Goal: Information Seeking & Learning: Check status

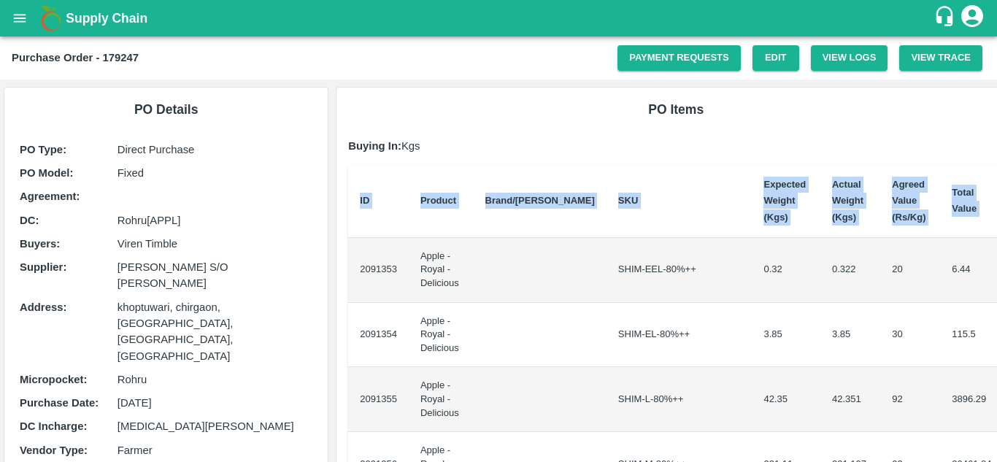
drag, startPoint x: 355, startPoint y: 264, endPoint x: 996, endPoint y: 301, distance: 642.8
click at [996, 301] on div "Supply Chain Purchase Order - 179247 Payment Requests Edit View Logs View Trace…" at bounding box center [498, 231] width 997 height 462
copy thead "ID Product Brand/[PERSON_NAME] Expected Weight (Kgs) Actual Weight (Kgs) Agreed…"
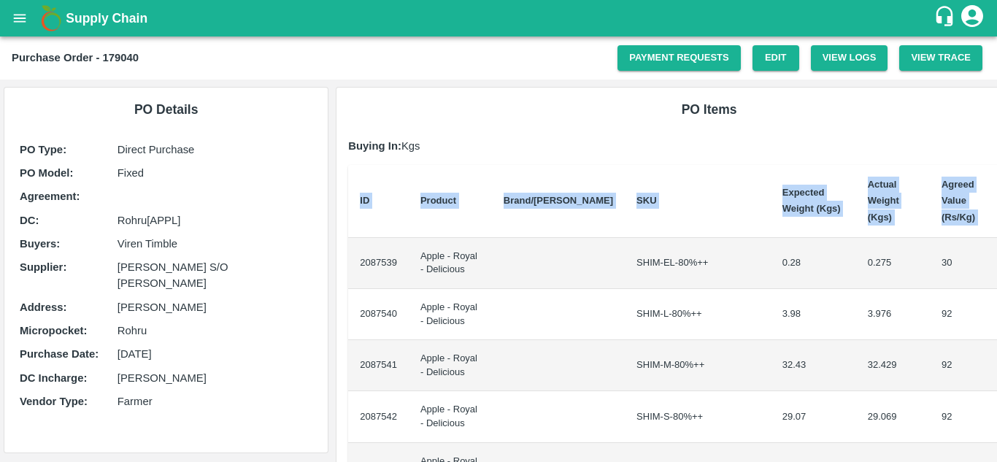
scroll to position [0, 24]
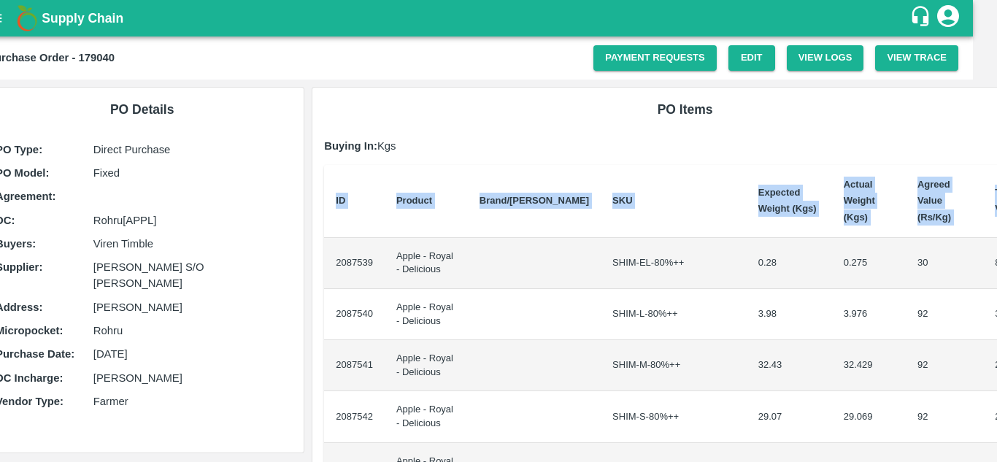
drag, startPoint x: 353, startPoint y: 249, endPoint x: 996, endPoint y: 283, distance: 644.8
click at [996, 283] on div "Supply Chain Purchase Order - 179040 Payment Requests Edit View Logs View Trace…" at bounding box center [498, 231] width 997 height 462
copy thead "ID Product Brand/[PERSON_NAME] Expected Weight (Kgs) Actual Weight (Kgs) Agreed…"
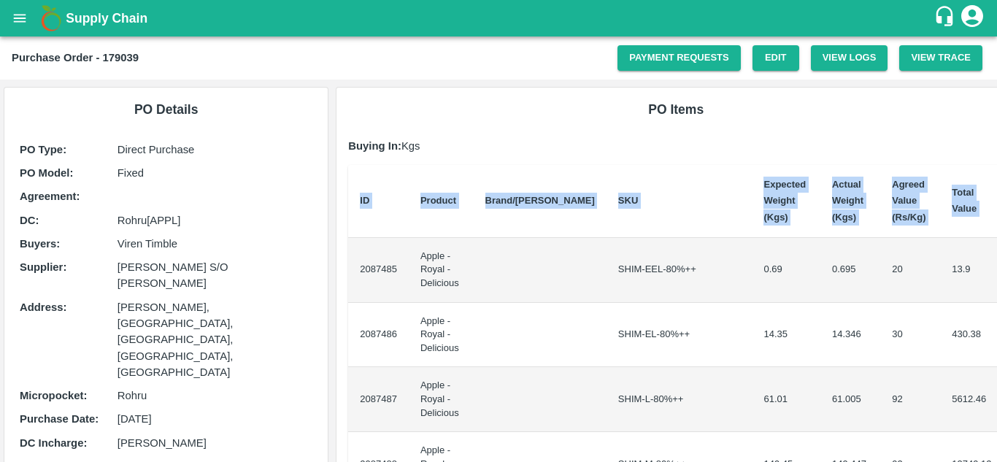
drag, startPoint x: 358, startPoint y: 264, endPoint x: 996, endPoint y: 249, distance: 639.0
click at [996, 249] on div "Supply Chain Purchase Order - 179039 Payment Requests Edit View Logs View Trace…" at bounding box center [498, 231] width 997 height 462
copy thead "ID Product Brand/[PERSON_NAME] Expected Weight (Kgs) Actual Weight (Kgs) Agreed…"
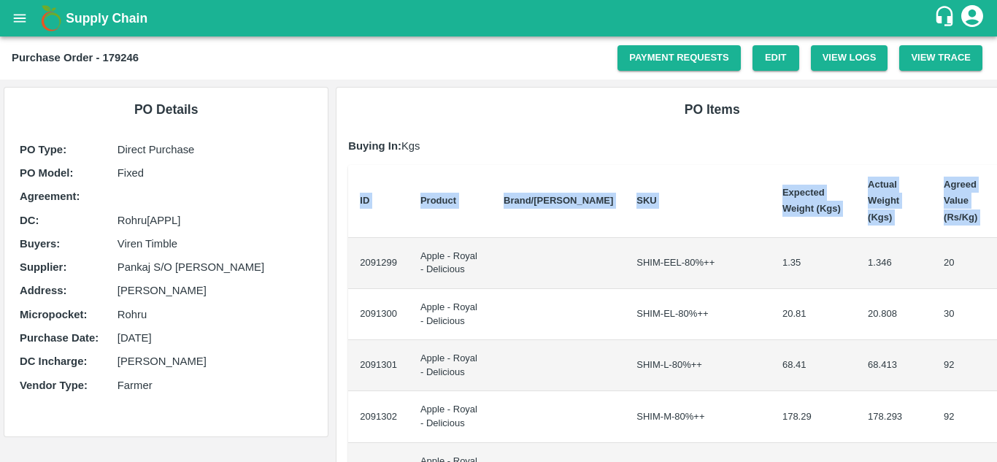
scroll to position [0, 31]
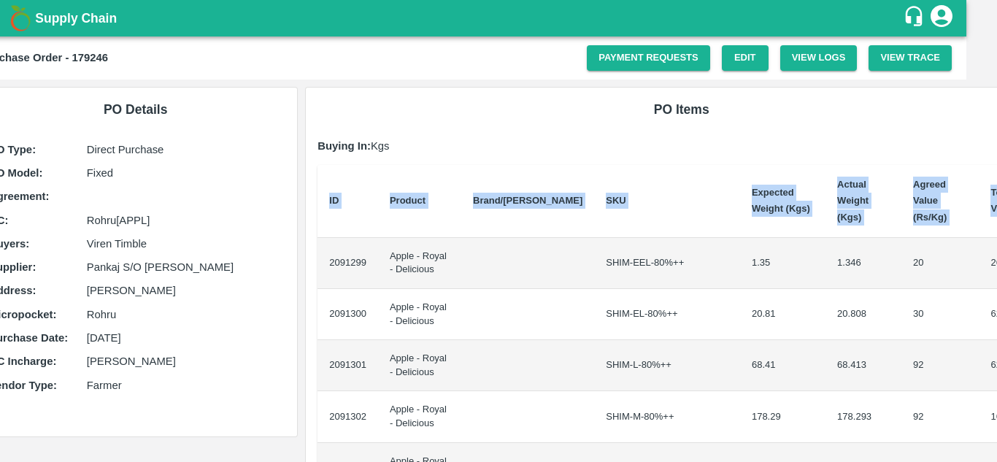
drag, startPoint x: 354, startPoint y: 245, endPoint x: 996, endPoint y: 307, distance: 645.4
click at [996, 307] on div "Supply Chain Purchase Order - 179246 Payment Requests Edit View Logs View Trace…" at bounding box center [498, 231] width 997 height 462
copy thead "ID Product Brand/[PERSON_NAME] Expected Weight (Kgs) Actual Weight (Kgs) Agreed…"
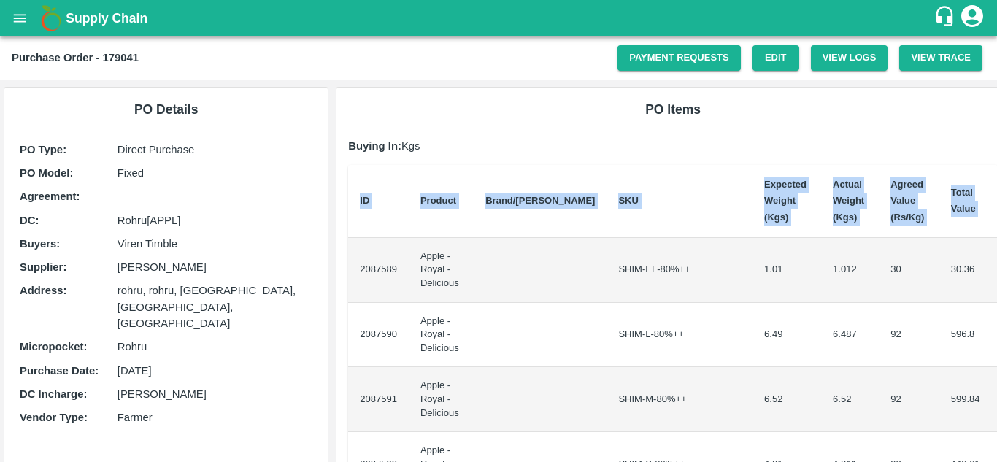
drag, startPoint x: 355, startPoint y: 264, endPoint x: 996, endPoint y: 413, distance: 658.9
click at [996, 413] on div "Supply Chain Purchase Order - 179041 Payment Requests Edit View Logs View Trace…" at bounding box center [498, 231] width 997 height 462
copy thead "ID Product Brand/[PERSON_NAME] Expected Weight (Kgs) Actual Weight (Kgs) Agreed…"
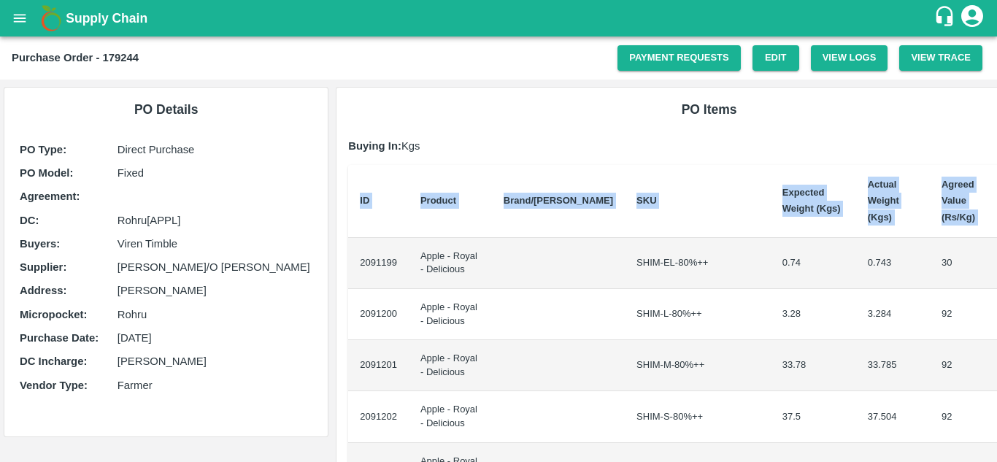
scroll to position [0, 25]
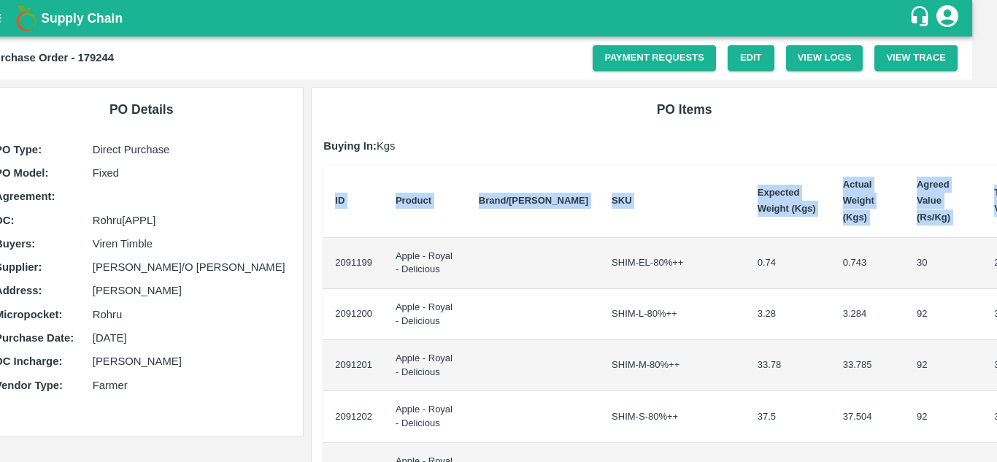
drag, startPoint x: 354, startPoint y: 244, endPoint x: 996, endPoint y: 290, distance: 644.1
click at [996, 290] on div "Supply Chain Purchase Order - 179244 Payment Requests Edit View Logs View Trace…" at bounding box center [498, 231] width 997 height 462
copy thead "ID Product Brand/[PERSON_NAME] Expected Weight (Kgs) Actual Weight (Kgs) Agreed…"
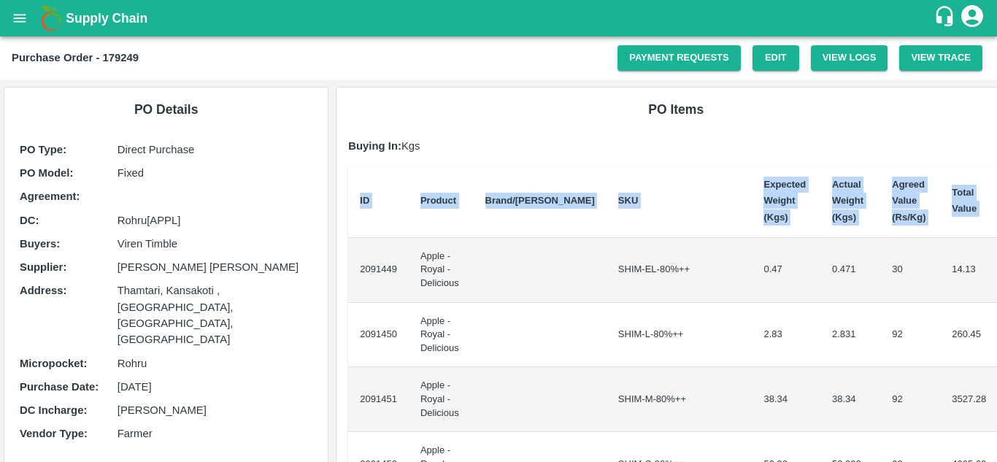
drag, startPoint x: 357, startPoint y: 260, endPoint x: 996, endPoint y: 348, distance: 645.6
click at [996, 348] on div "Supply Chain Purchase Order - 179249 Payment Requests Edit View Logs View Trace…" at bounding box center [498, 231] width 997 height 462
copy thead "ID Product Brand/[PERSON_NAME] Expected Weight (Kgs) Actual Weight (Kgs) Agreed…"
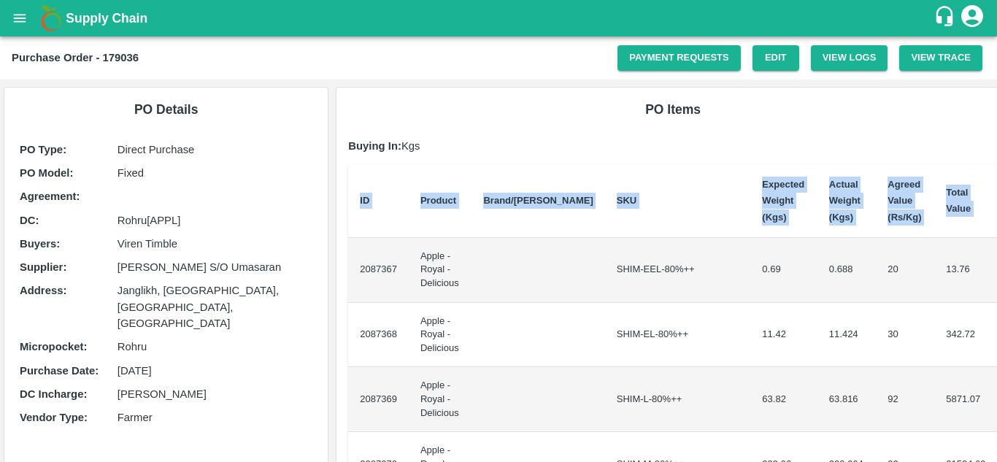
drag, startPoint x: 354, startPoint y: 262, endPoint x: 996, endPoint y: 320, distance: 645.0
click at [996, 320] on div "Supply Chain Purchase Order - 179036 Payment Requests Edit View Logs View Trace…" at bounding box center [498, 231] width 997 height 462
copy thead "ID Product Brand/[PERSON_NAME] Expected Weight (Kgs) Actual Weight (Kgs) Agreed…"
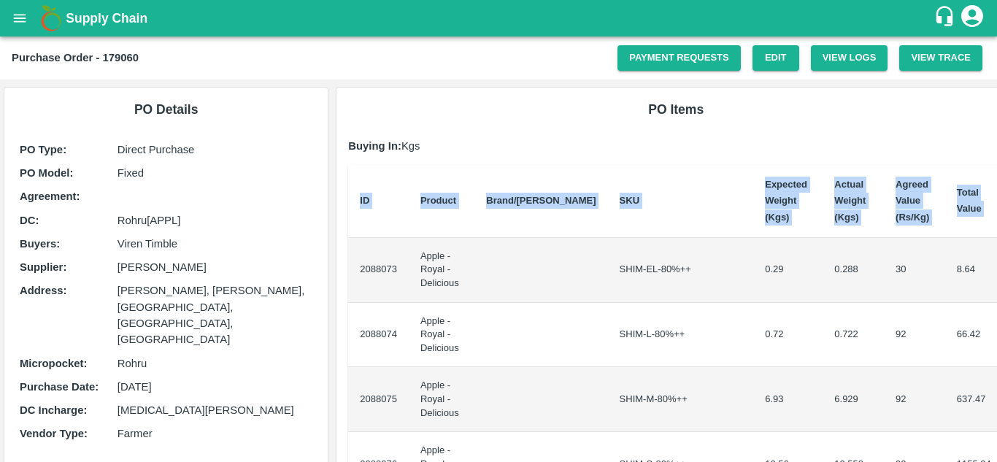
drag, startPoint x: 358, startPoint y: 265, endPoint x: 996, endPoint y: 347, distance: 644.0
click at [996, 347] on div "Supply Chain Purchase Order - 179060 Payment Requests Edit View Logs View Trace…" at bounding box center [498, 231] width 997 height 462
copy thead "ID Product Brand/[PERSON_NAME] Expected Weight (Kgs) Actual Weight (Kgs) Agreed…"
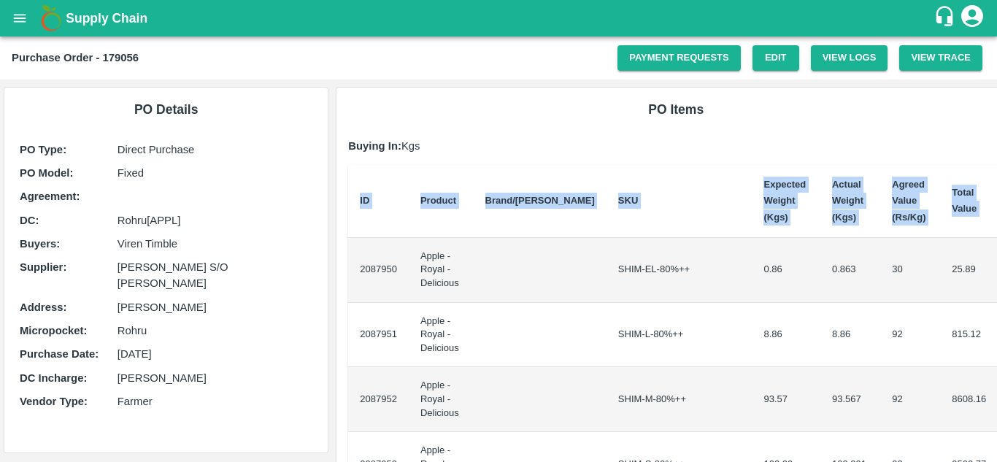
drag, startPoint x: 353, startPoint y: 260, endPoint x: 996, endPoint y: 342, distance: 649.1
click at [996, 342] on div "Supply Chain Purchase Order - 179056 Payment Requests Edit View Logs View Trace…" at bounding box center [498, 231] width 997 height 462
copy thead "ID Product Brand/[PERSON_NAME] Expected Weight (Kgs) Actual Weight (Kgs) Agreed…"
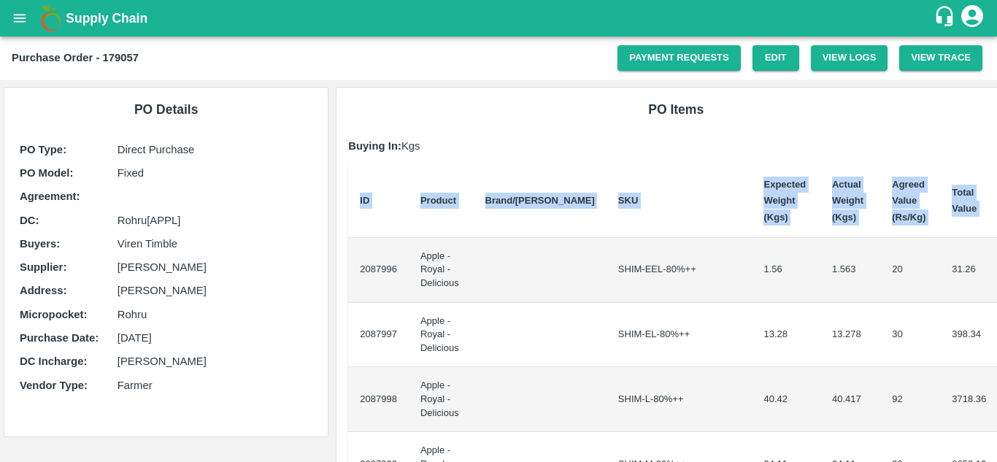
drag, startPoint x: 355, startPoint y: 257, endPoint x: 996, endPoint y: 375, distance: 652.4
click at [996, 375] on div "Supply Chain Purchase Order - 179057 Payment Requests Edit View Logs View Trace…" at bounding box center [498, 231] width 997 height 462
copy thead "ID Product Brand/[PERSON_NAME] Expected Weight (Kgs) Actual Weight (Kgs) Agreed…"
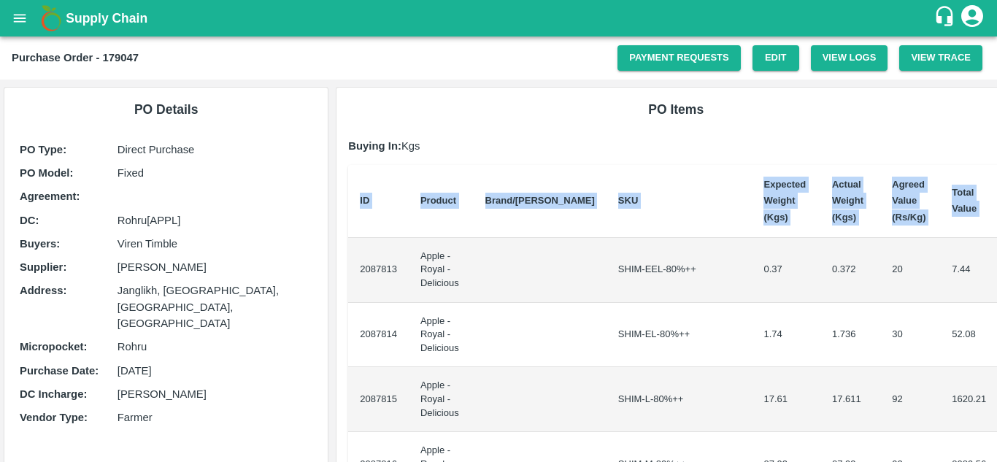
drag, startPoint x: 357, startPoint y: 265, endPoint x: 996, endPoint y: 340, distance: 643.9
click at [996, 340] on div "Supply Chain Purchase Order - 179047 Payment Requests Edit View Logs View Trace…" at bounding box center [498, 231] width 997 height 462
copy thead "ID Product Brand/[PERSON_NAME] Expected Weight (Kgs) Actual Weight (Kgs) Agreed…"
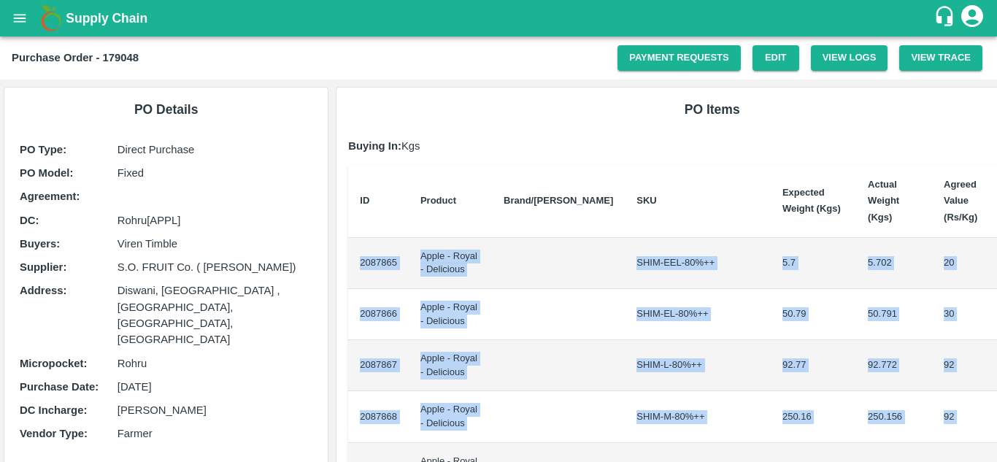
scroll to position [0, 31]
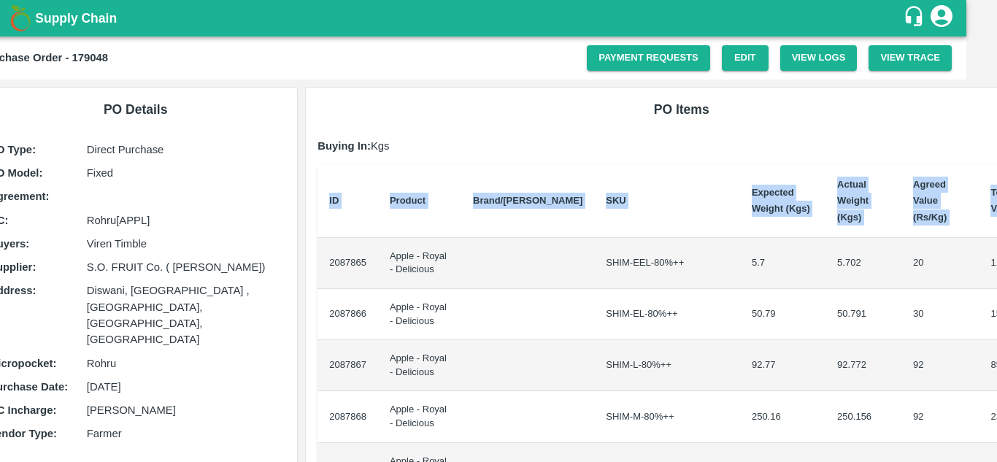
drag, startPoint x: 356, startPoint y: 248, endPoint x: 996, endPoint y: 377, distance: 653.0
click at [996, 377] on div "Supply Chain Purchase Order - 179048 Payment Requests Edit View Logs View Trace…" at bounding box center [498, 231] width 997 height 462
copy thead "ID Product Brand/[PERSON_NAME] Expected Weight (Kgs) Actual Weight (Kgs) Agreed…"
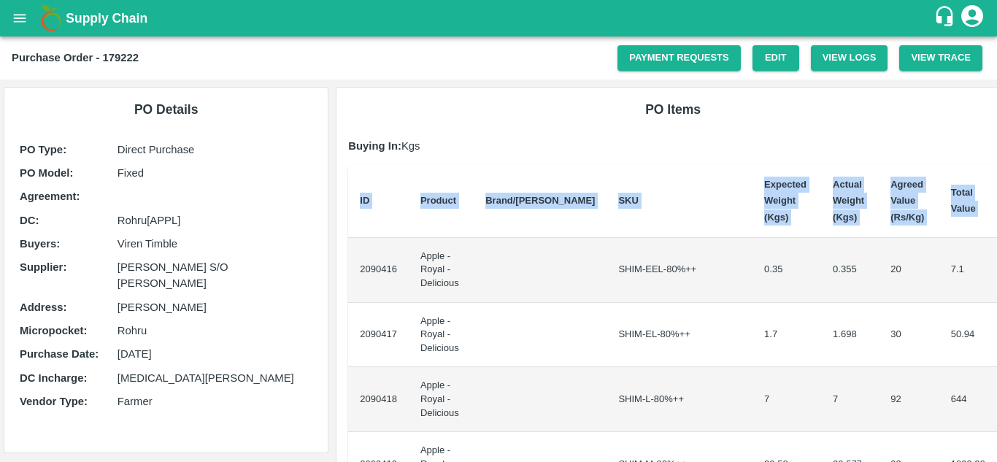
drag, startPoint x: 358, startPoint y: 262, endPoint x: 996, endPoint y: 343, distance: 643.9
click at [996, 343] on div "Supply Chain Purchase Order - 179222 Payment Requests Edit View Logs View Trace…" at bounding box center [498, 231] width 997 height 462
copy thead "ID Product Brand/[PERSON_NAME] Expected Weight (Kgs) Actual Weight (Kgs) Agreed…"
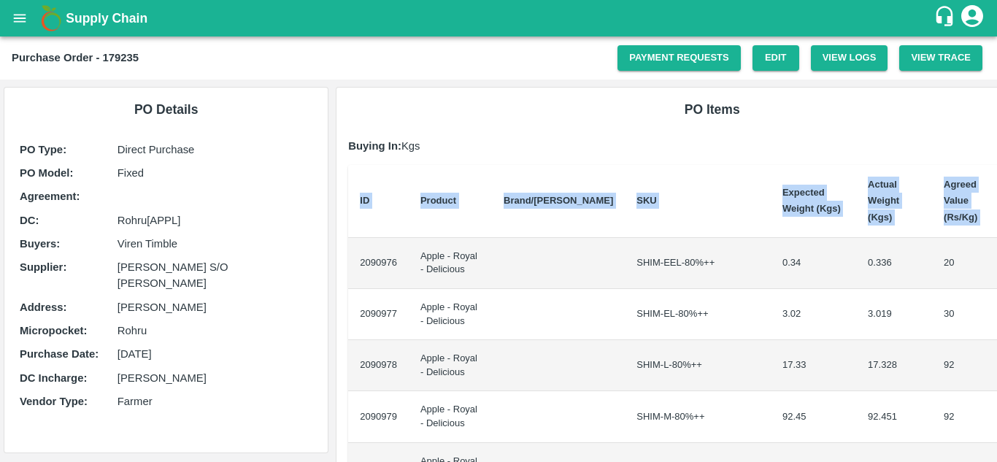
scroll to position [0, 31]
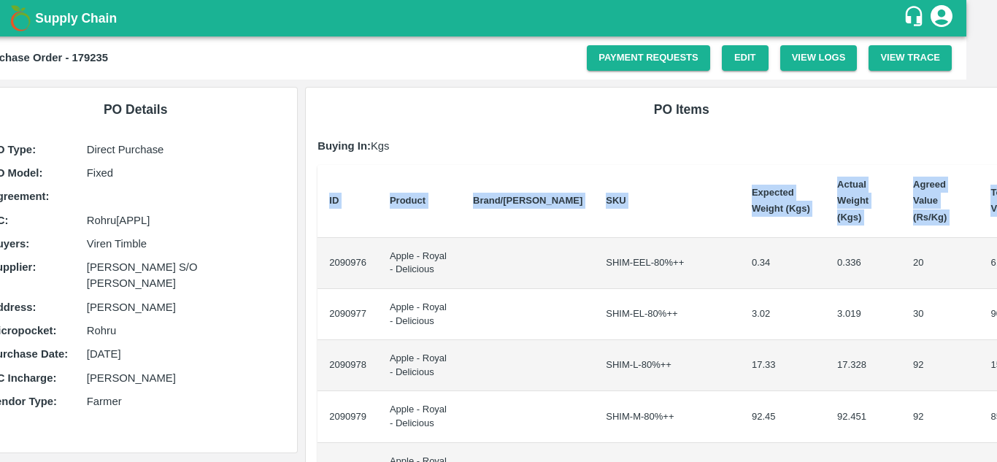
drag, startPoint x: 357, startPoint y: 247, endPoint x: 996, endPoint y: 324, distance: 644.2
click at [996, 324] on div "Supply Chain Purchase Order - 179235 Payment Requests Edit View Logs View Trace…" at bounding box center [498, 231] width 997 height 462
copy thead "ID Product Brand/[PERSON_NAME] Expected Weight (Kgs) Actual Weight (Kgs) Agreed…"
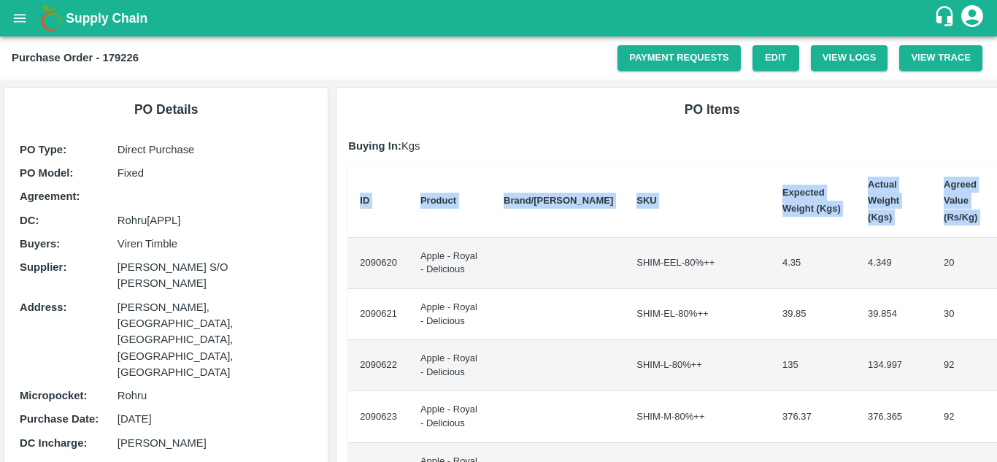
scroll to position [0, 31]
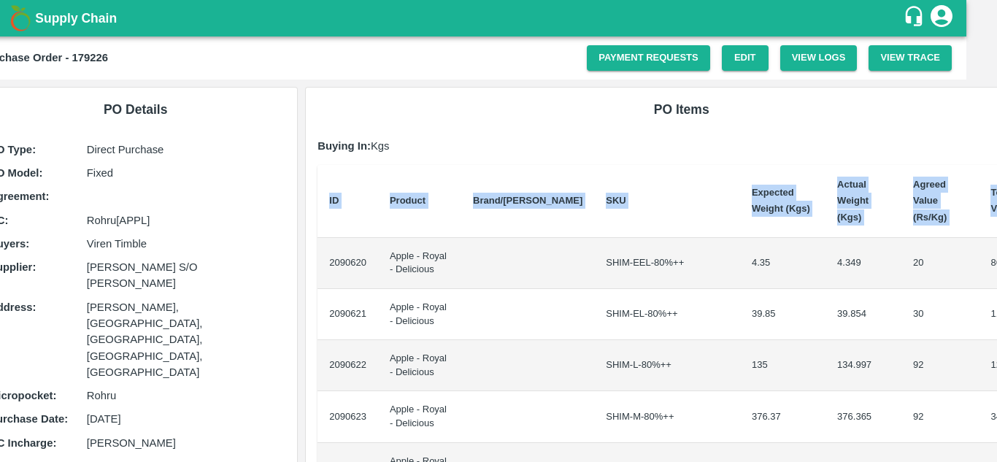
drag, startPoint x: 357, startPoint y: 247, endPoint x: 996, endPoint y: 360, distance: 649.3
click at [996, 360] on div "Supply Chain Purchase Order - 179226 Payment Requests Edit View Logs View Trace…" at bounding box center [498, 231] width 997 height 462
copy thead "ID Product Brand/[PERSON_NAME] Expected Weight (Kgs) Actual Weight (Kgs) Agreed…"
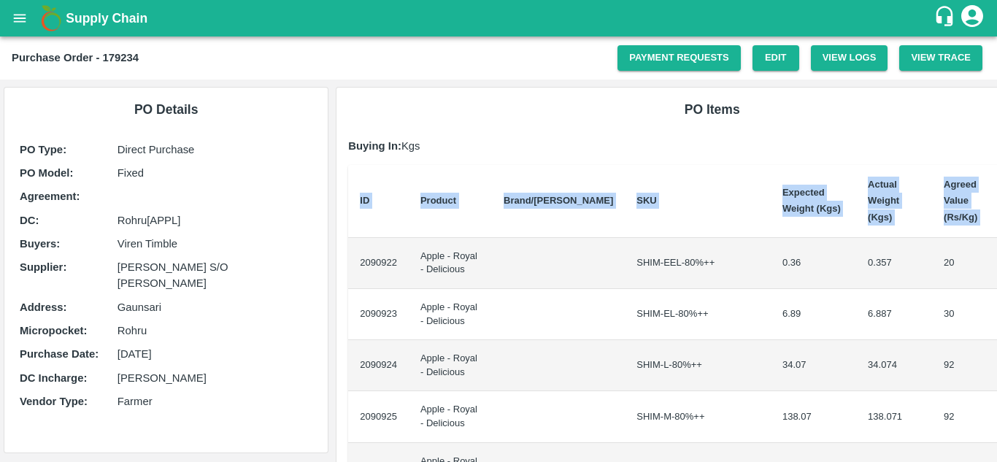
scroll to position [0, 31]
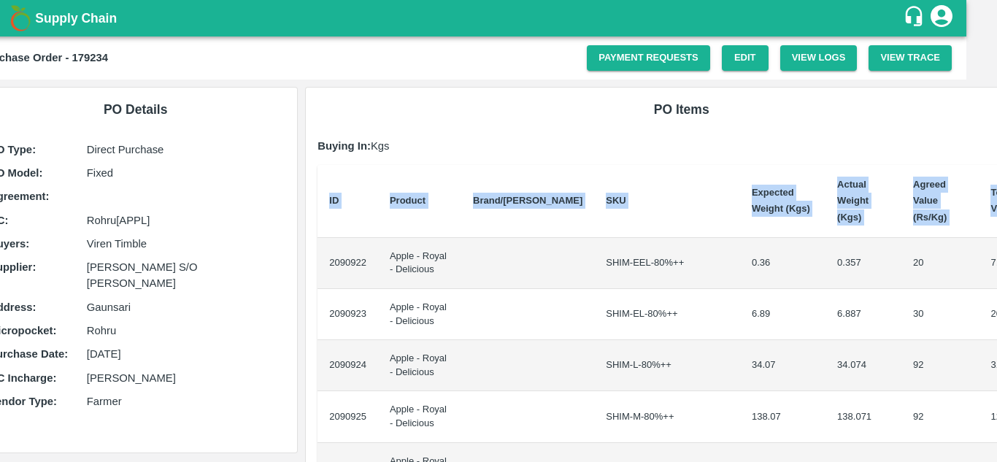
drag, startPoint x: 356, startPoint y: 248, endPoint x: 996, endPoint y: 325, distance: 644.8
click at [996, 325] on div "Supply Chain Purchase Order - 179234 Payment Requests Edit View Logs View Trace…" at bounding box center [498, 231] width 997 height 462
copy thead "ID Product Brand/[PERSON_NAME] Expected Weight (Kgs) Actual Weight (Kgs) Agreed…"
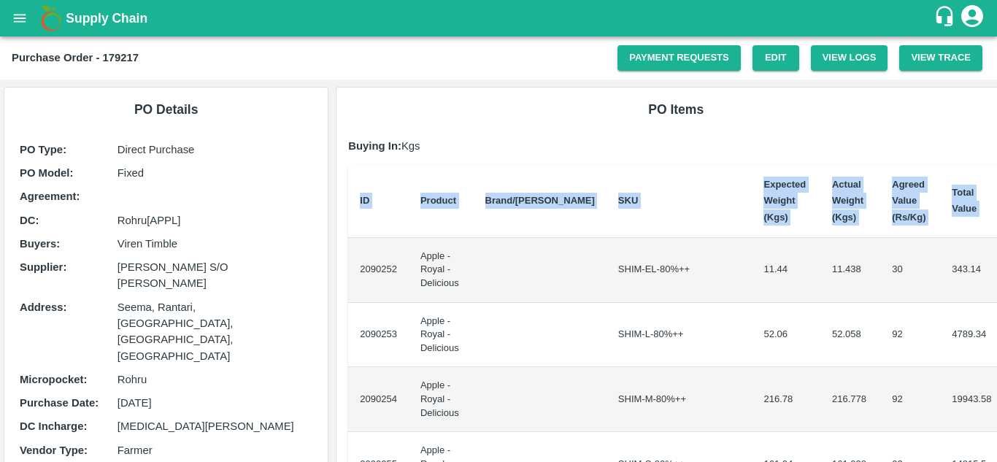
drag, startPoint x: 356, startPoint y: 263, endPoint x: 996, endPoint y: 372, distance: 650.2
click at [996, 372] on div "Supply Chain Purchase Order - 179217 Payment Requests Edit View Logs View Trace…" at bounding box center [498, 231] width 997 height 462
copy thead "ID Product Brand/[PERSON_NAME] Expected Weight (Kgs) Actual Weight (Kgs) Agreed…"
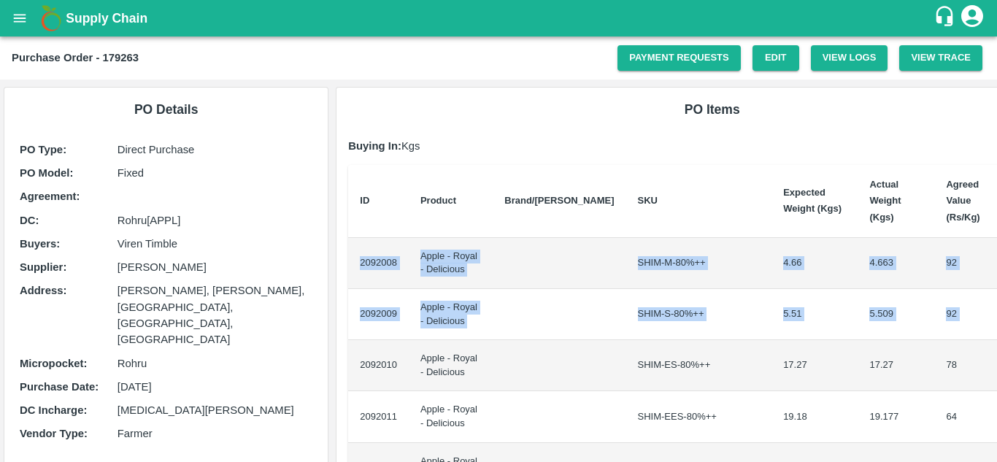
scroll to position [0, 31]
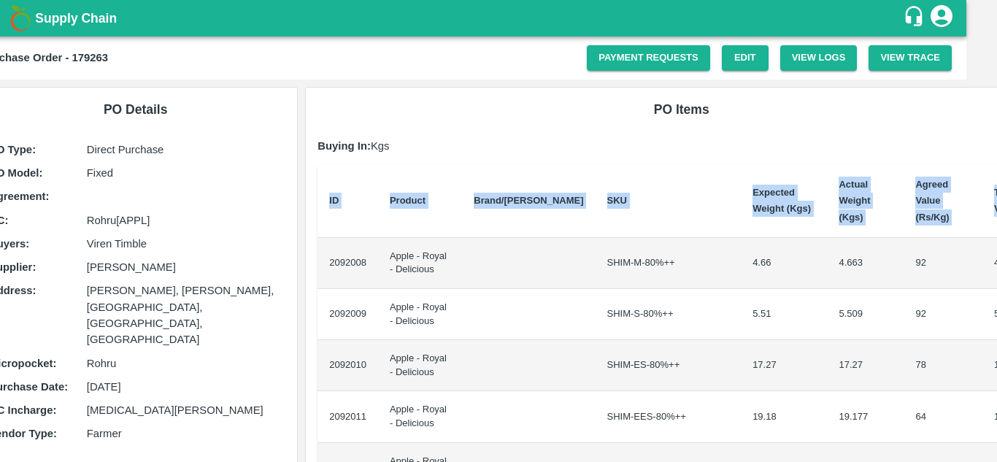
drag, startPoint x: 355, startPoint y: 249, endPoint x: 996, endPoint y: 375, distance: 654.0
click at [996, 375] on div "Supply Chain Purchase Order - 179263 Payment Requests Edit View Logs View Trace…" at bounding box center [498, 231] width 997 height 462
copy thead "ID Product Brand/[PERSON_NAME] Expected Weight (Kgs) Actual Weight (Kgs) Agreed…"
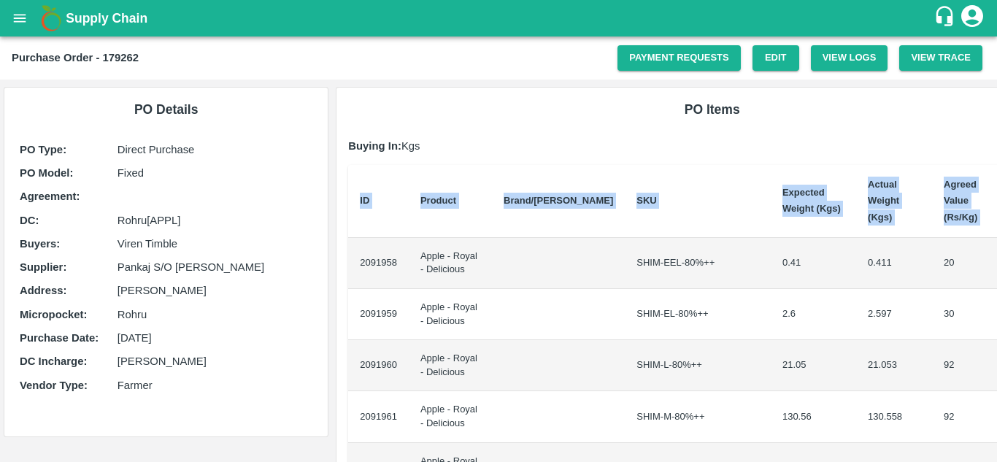
scroll to position [0, 31]
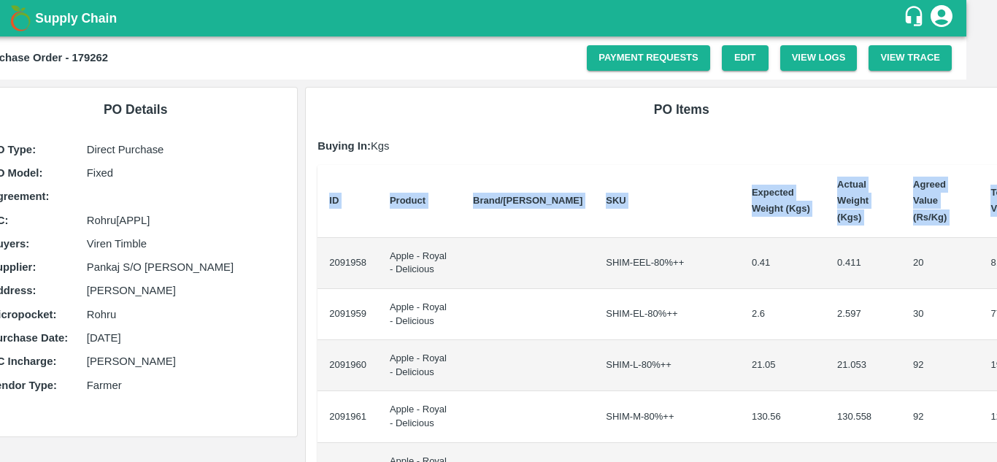
drag, startPoint x: 351, startPoint y: 244, endPoint x: 996, endPoint y: 393, distance: 662.5
click at [996, 393] on div "Supply Chain Purchase Order - 179262 Payment Requests Edit View Logs View Trace…" at bounding box center [498, 231] width 997 height 462
copy thead "ID Product Brand/[PERSON_NAME] Expected Weight (Kgs) Actual Weight (Kgs) Agreed…"
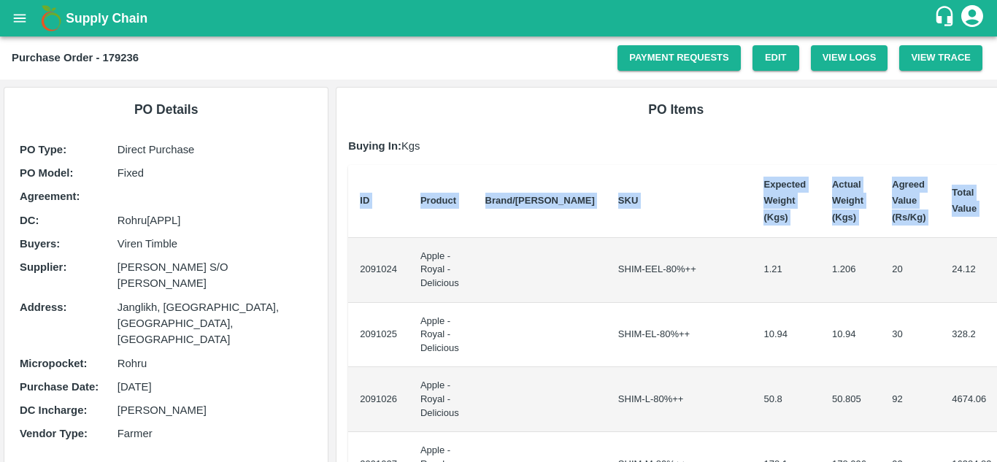
drag, startPoint x: 355, startPoint y: 257, endPoint x: 996, endPoint y: 314, distance: 644.2
click at [996, 314] on div "Supply Chain Purchase Order - 179236 Payment Requests Edit View Logs View Trace…" at bounding box center [498, 231] width 997 height 462
copy thead "ID Product Brand/[PERSON_NAME] Expected Weight (Kgs) Actual Weight (Kgs) Agreed…"
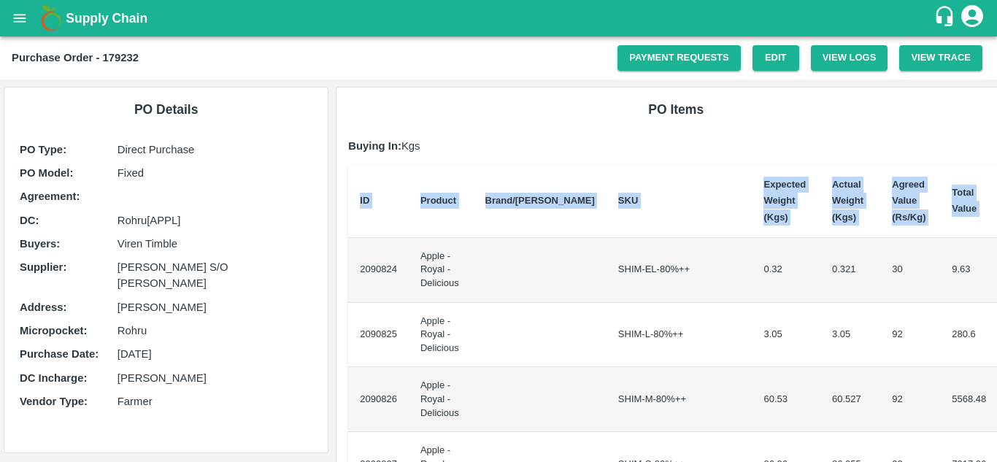
drag, startPoint x: 358, startPoint y: 266, endPoint x: 996, endPoint y: 334, distance: 642.3
click at [996, 334] on div "Supply Chain Purchase Order - 179232 Payment Requests Edit View Logs View Trace…" at bounding box center [498, 231] width 997 height 462
copy thead "ID Product Brand/[PERSON_NAME] Expected Weight (Kgs) Actual Weight (Kgs) Agreed…"
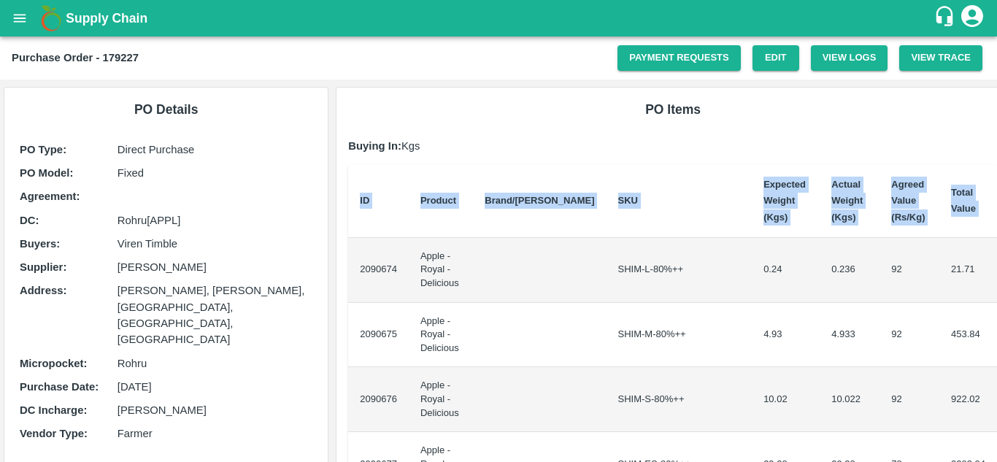
drag, startPoint x: 356, startPoint y: 262, endPoint x: 996, endPoint y: 383, distance: 651.6
click at [996, 383] on div "Supply Chain Purchase Order - 179227 Payment Requests Edit View Logs View Trace…" at bounding box center [498, 231] width 997 height 462
copy thead "ID Product Brand/[PERSON_NAME] Expected Weight (Kgs) Actual Weight (Kgs) Agreed…"
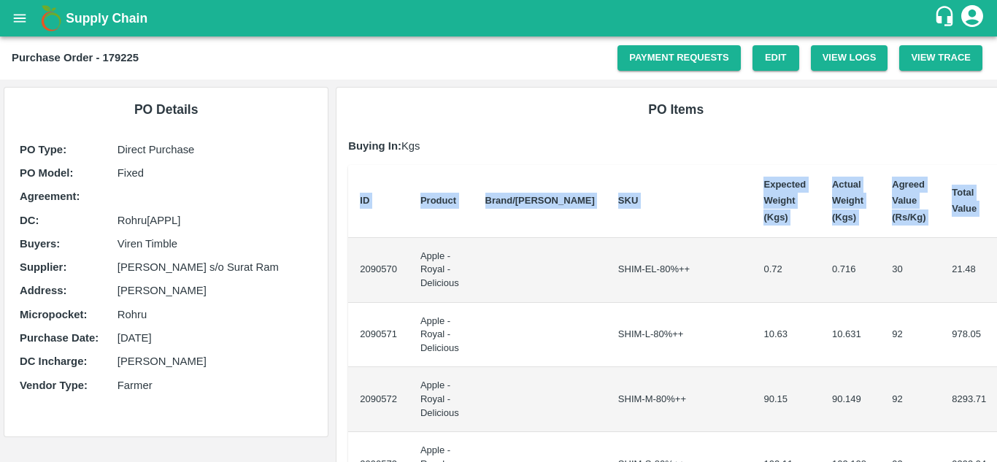
drag, startPoint x: 356, startPoint y: 258, endPoint x: 996, endPoint y: 310, distance: 643.0
click at [996, 310] on div "Supply Chain Purchase Order - 179225 Payment Requests Edit View Logs View Trace…" at bounding box center [498, 231] width 997 height 462
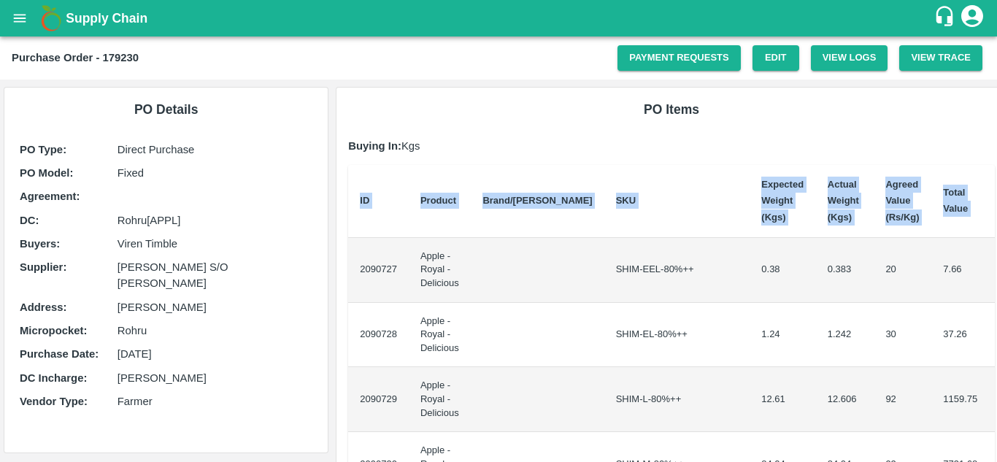
drag, startPoint x: 356, startPoint y: 262, endPoint x: 996, endPoint y: 271, distance: 640.3
click at [996, 271] on div "Supply Chain Purchase Order - 179230 Payment Requests Edit View Logs View Trace…" at bounding box center [498, 231] width 997 height 462
copy thead "ID Product Brand/[PERSON_NAME] Expected Weight (Kgs) Actual Weight (Kgs) Agreed…"
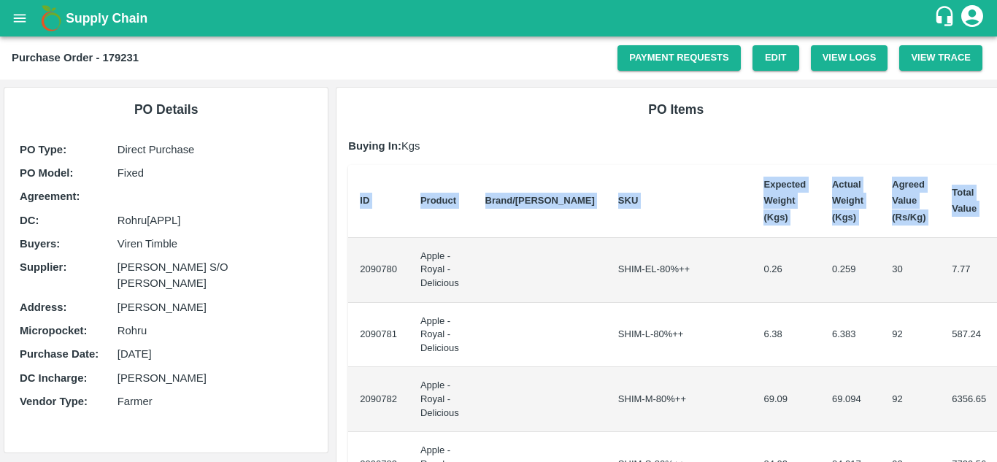
drag, startPoint x: 357, startPoint y: 261, endPoint x: 996, endPoint y: 288, distance: 640.0
click at [996, 288] on div "Supply Chain Purchase Order - 179231 Payment Requests Edit View Logs View Trace…" at bounding box center [498, 231] width 997 height 462
copy thead "ID Product Brand/[PERSON_NAME] Expected Weight (Kgs) Actual Weight (Kgs) Agreed…"
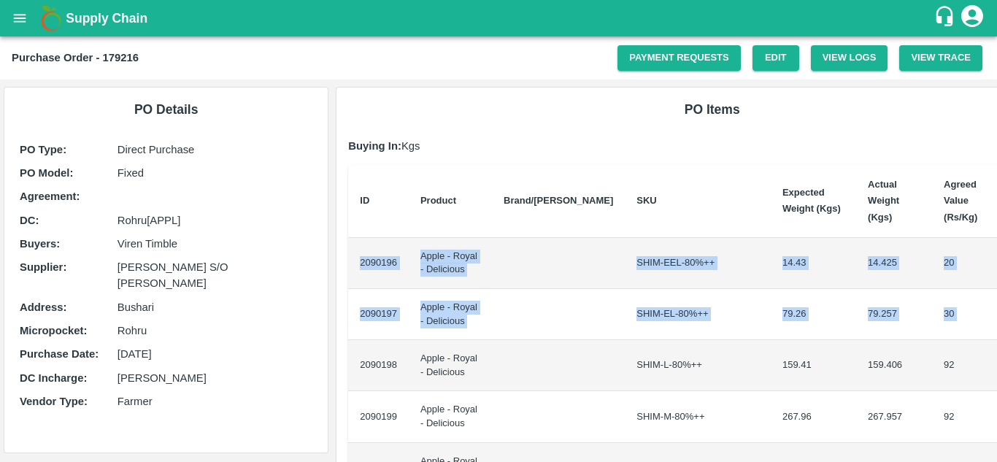
scroll to position [0, 31]
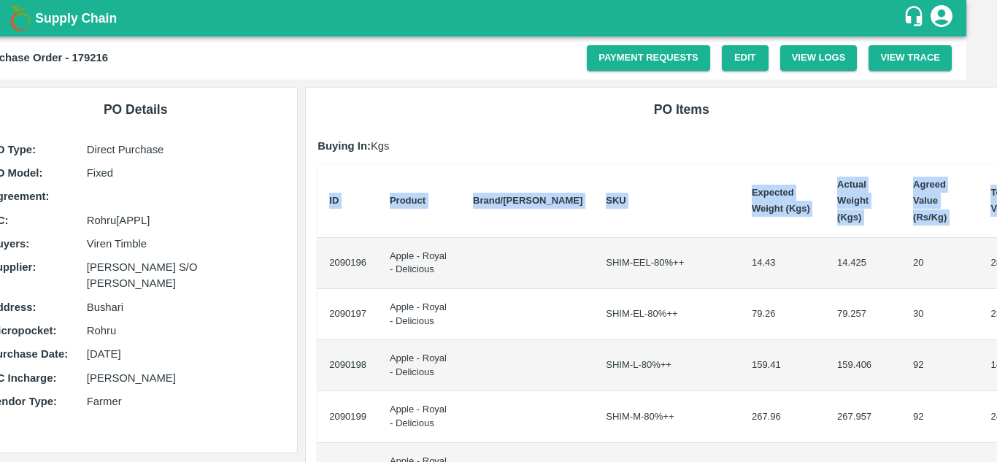
drag, startPoint x: 357, startPoint y: 244, endPoint x: 996, endPoint y: 329, distance: 645.1
click at [996, 329] on div "Supply Chain Purchase Order - 179216 Payment Requests Edit View Logs View Trace…" at bounding box center [498, 231] width 997 height 462
copy thead "ID Product Brand/[PERSON_NAME] Expected Weight (Kgs) Actual Weight (Kgs) Agreed…"
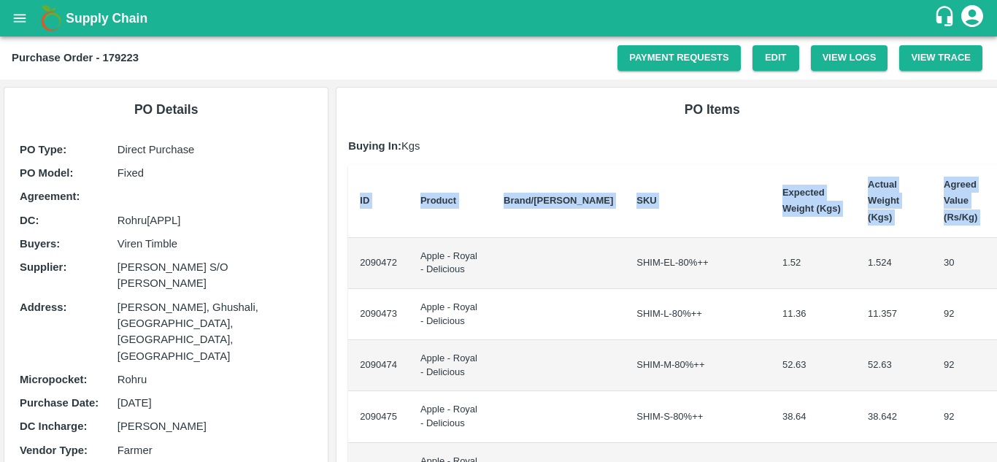
scroll to position [0, 31]
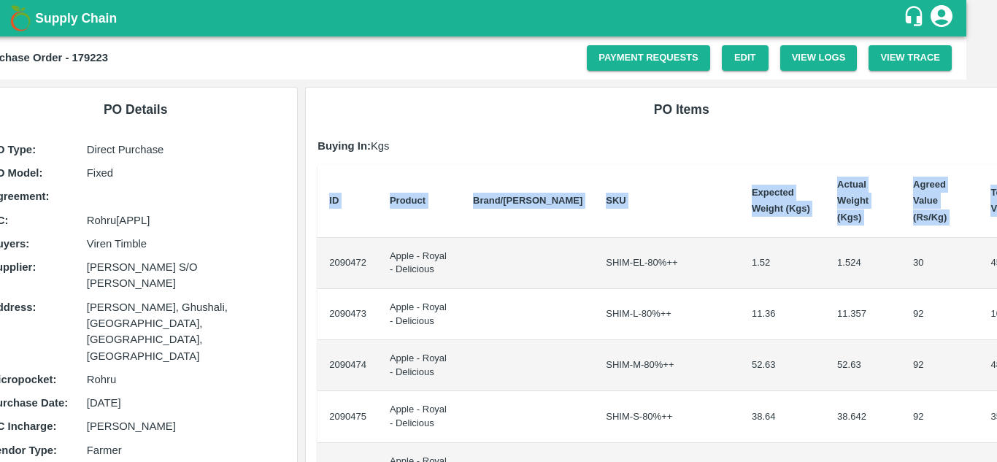
drag, startPoint x: 358, startPoint y: 249, endPoint x: 996, endPoint y: 319, distance: 641.9
click at [996, 319] on div "Supply Chain Purchase Order - 179223 Payment Requests Edit View Logs View Trace…" at bounding box center [498, 231] width 997 height 462
copy thead "ID Product Brand/[PERSON_NAME] Expected Weight (Kgs) Actual Weight (Kgs) Agreed…"
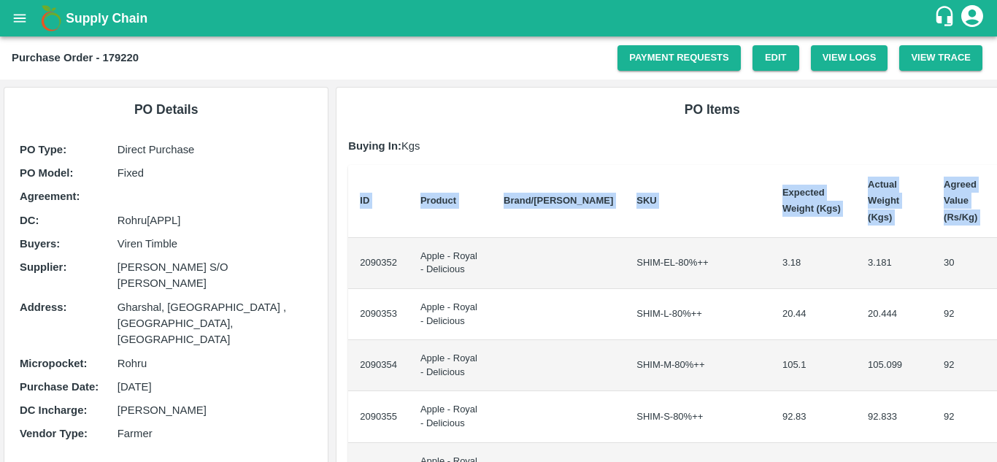
scroll to position [0, 31]
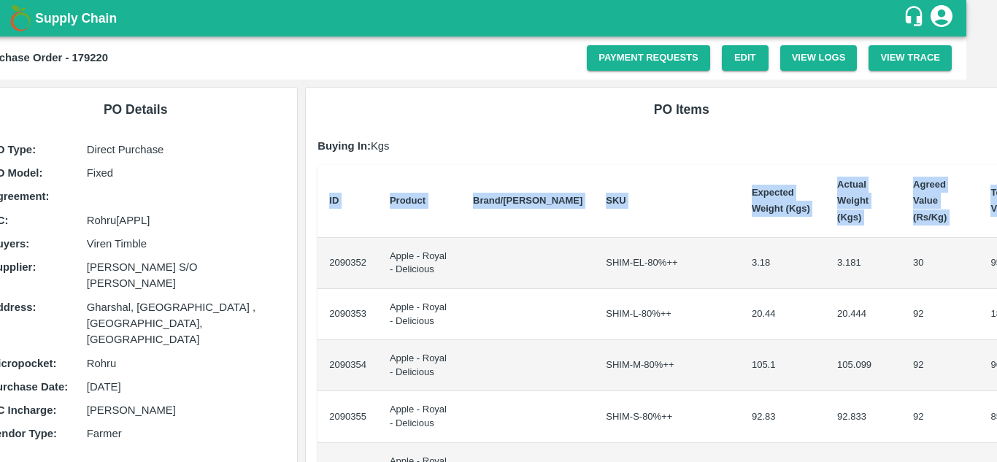
drag, startPoint x: 356, startPoint y: 249, endPoint x: 996, endPoint y: 261, distance: 640.3
click at [996, 261] on div "Supply Chain Purchase Order - 179220 Payment Requests Edit View Logs View Trace…" at bounding box center [498, 231] width 997 height 462
copy thead "ID Product Brand/[PERSON_NAME] Expected Weight (Kgs) Actual Weight (Kgs) Agreed…"
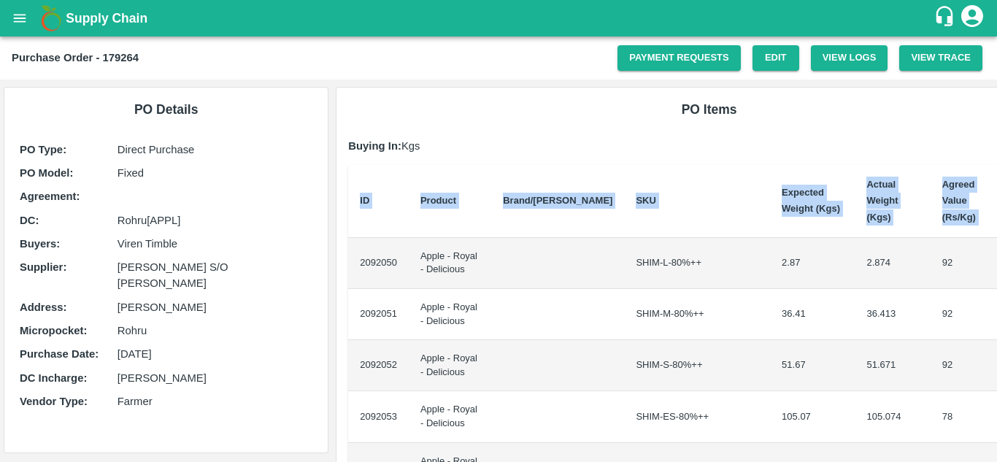
scroll to position [0, 25]
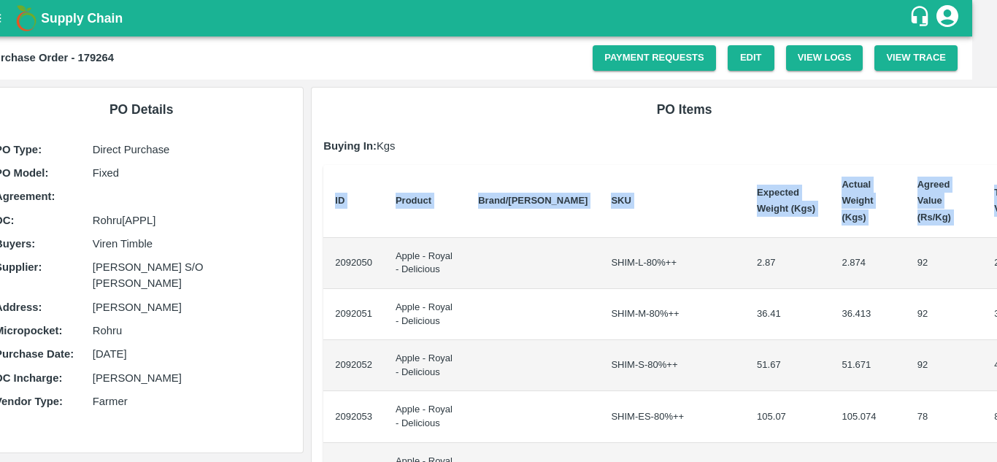
drag, startPoint x: 356, startPoint y: 245, endPoint x: 996, endPoint y: 348, distance: 648.5
click at [996, 348] on div "Supply Chain Purchase Order - 179264 Payment Requests Edit View Logs View Trace…" at bounding box center [498, 231] width 997 height 462
copy thead "ID Product Brand/[PERSON_NAME] Expected Weight (Kgs) Actual Weight (Kgs) Agreed…"
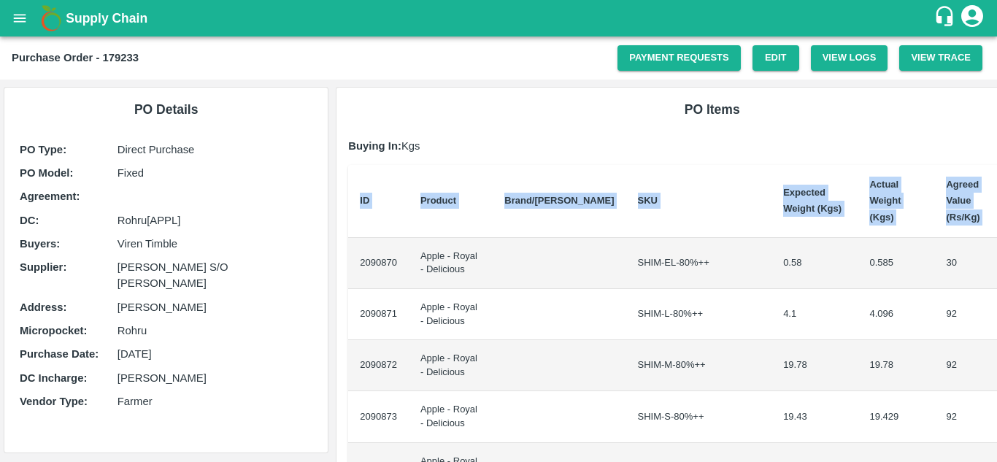
scroll to position [0, 31]
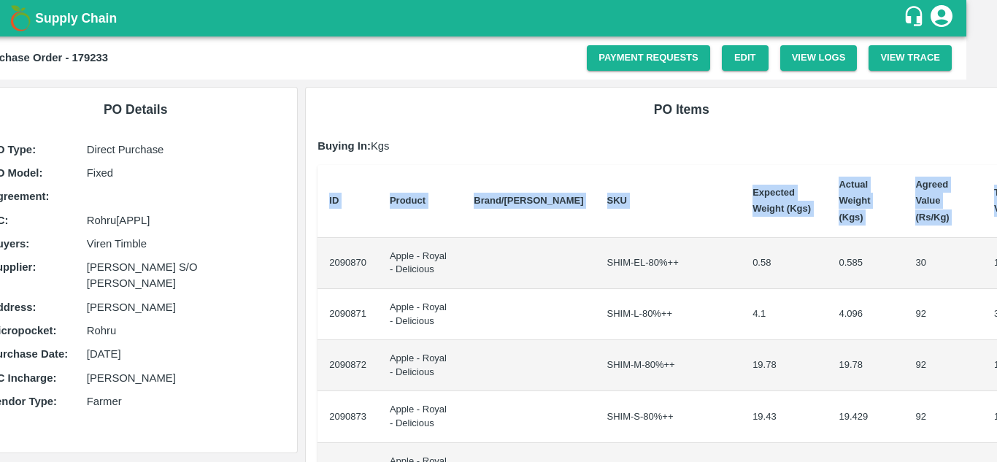
drag, startPoint x: 356, startPoint y: 247, endPoint x: 996, endPoint y: 350, distance: 648.5
click at [996, 350] on div "Supply Chain Purchase Order - 179233 Payment Requests Edit View Logs View Trace…" at bounding box center [498, 231] width 997 height 462
copy thead "ID Product Brand/[PERSON_NAME] Expected Weight (Kgs) Actual Weight (Kgs) Agreed…"
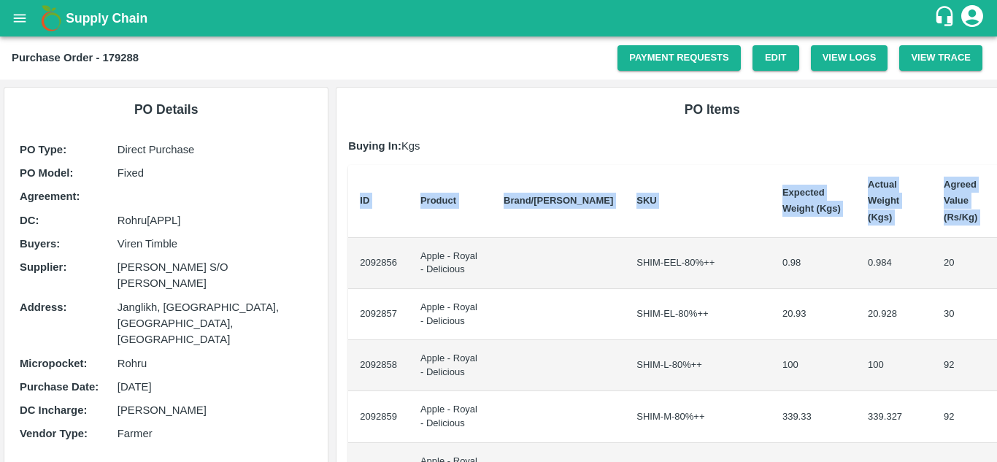
scroll to position [0, 30]
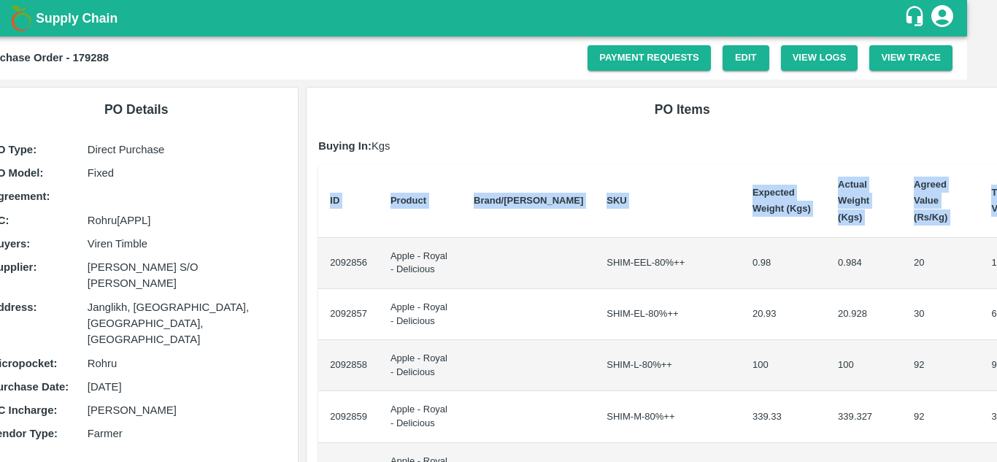
drag, startPoint x: 357, startPoint y: 249, endPoint x: 996, endPoint y: 261, distance: 639.6
click at [996, 261] on div "Supply Chain Purchase Order - 179288 Payment Requests Edit View Logs View Trace…" at bounding box center [498, 231] width 997 height 462
copy thead "ID Product Brand/[PERSON_NAME] Expected Weight (Kgs) Actual Weight (Kgs) Agreed…"
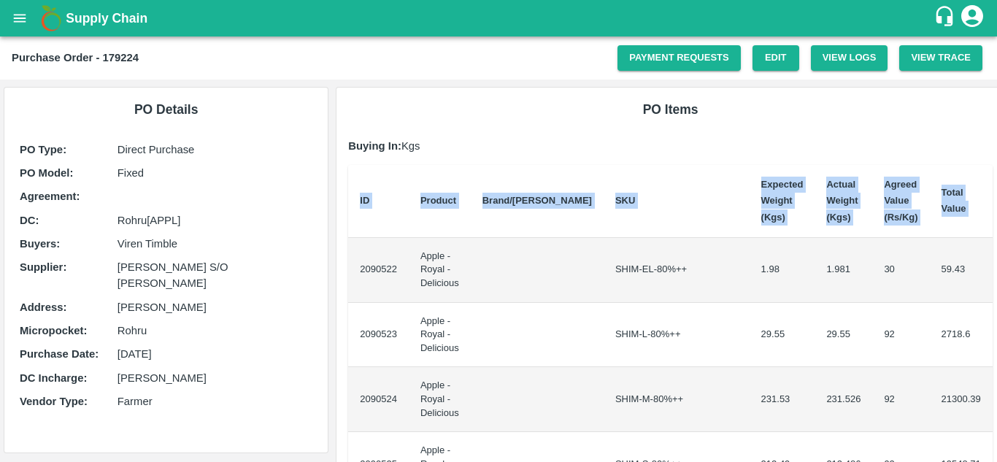
drag, startPoint x: 359, startPoint y: 266, endPoint x: 996, endPoint y: 288, distance: 637.7
click at [996, 288] on div "Supply Chain Purchase Order - 179224 Payment Requests Edit View Logs View Trace…" at bounding box center [498, 231] width 997 height 462
copy thead "ID Product Brand/[PERSON_NAME] Expected Weight (Kgs) Actual Weight (Kgs) Agreed…"
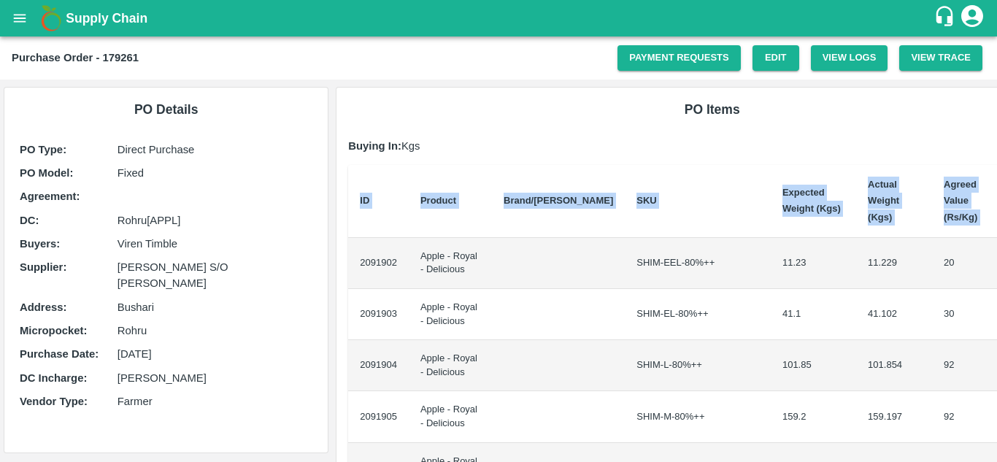
scroll to position [0, 31]
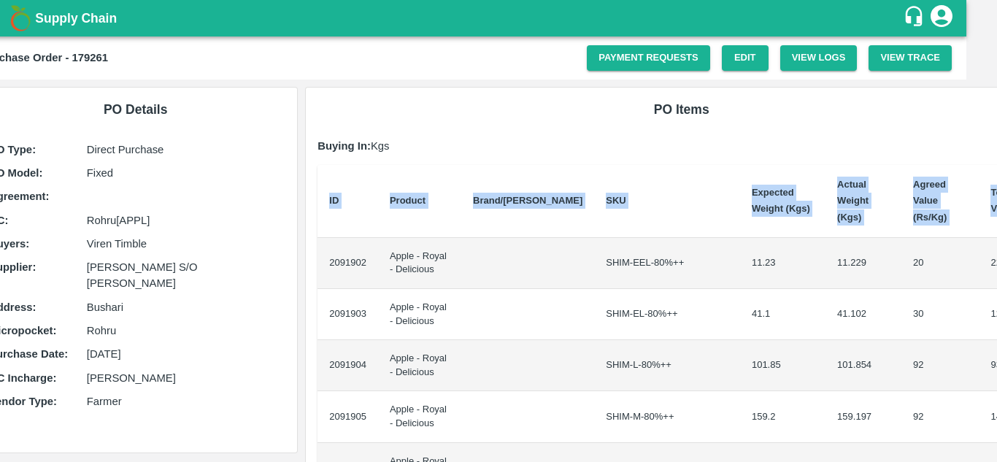
drag, startPoint x: 353, startPoint y: 245, endPoint x: 996, endPoint y: 313, distance: 646.7
click at [996, 313] on div "Supply Chain Purchase Order - 179261 Payment Requests Edit View Logs View Trace…" at bounding box center [498, 231] width 997 height 462
copy thead "ID Product Brand/[PERSON_NAME] Expected Weight (Kgs) Actual Weight (Kgs) Agreed…"
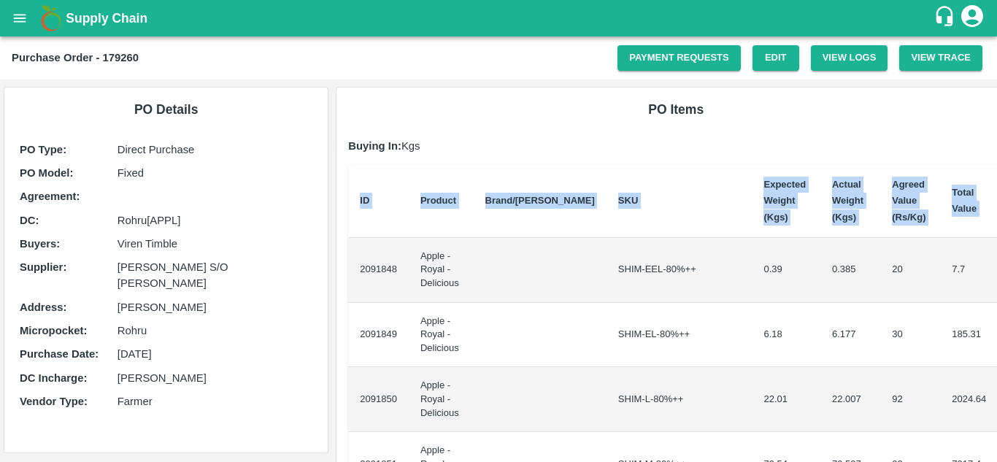
drag, startPoint x: 354, startPoint y: 262, endPoint x: 996, endPoint y: 346, distance: 647.9
click at [996, 346] on div "Supply Chain Purchase Order - 179260 Payment Requests Edit View Logs View Trace…" at bounding box center [498, 231] width 997 height 462
copy thead "ID Product Brand/[PERSON_NAME] Expected Weight (Kgs) Actual Weight (Kgs) Agreed…"
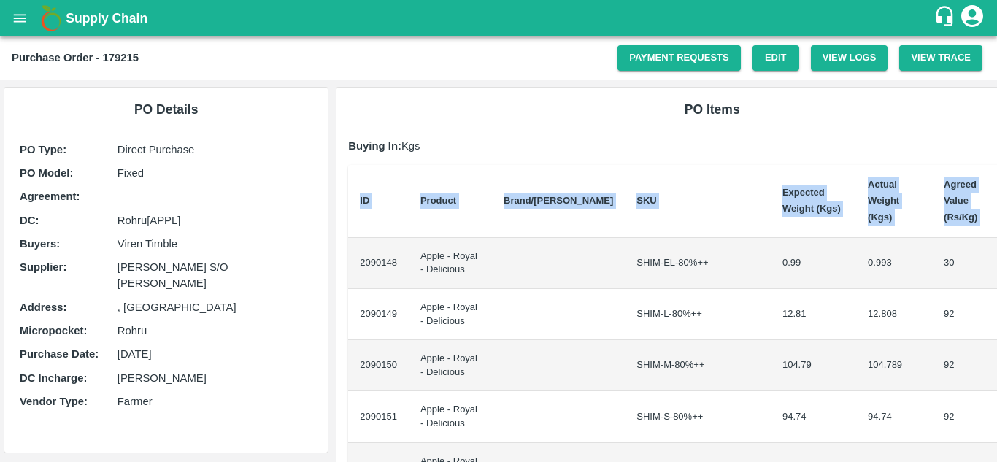
scroll to position [0, 30]
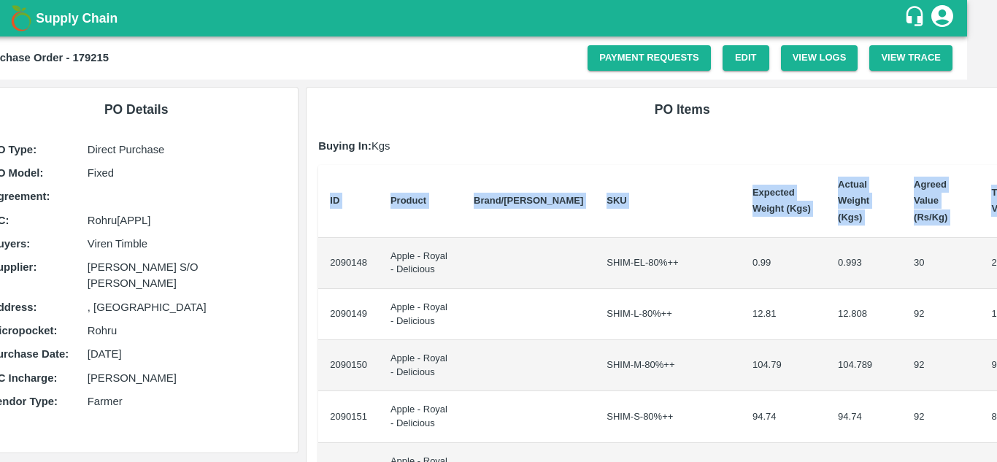
drag, startPoint x: 356, startPoint y: 250, endPoint x: 996, endPoint y: 320, distance: 644.7
click at [996, 320] on div "Supply Chain Purchase Order - 179215 Payment Requests Edit View Logs View Trace…" at bounding box center [498, 231] width 997 height 462
copy thead "ID Product Brand/[PERSON_NAME] Expected Weight (Kgs) Actual Weight (Kgs) Agreed…"
